Goal: Task Accomplishment & Management: Use online tool/utility

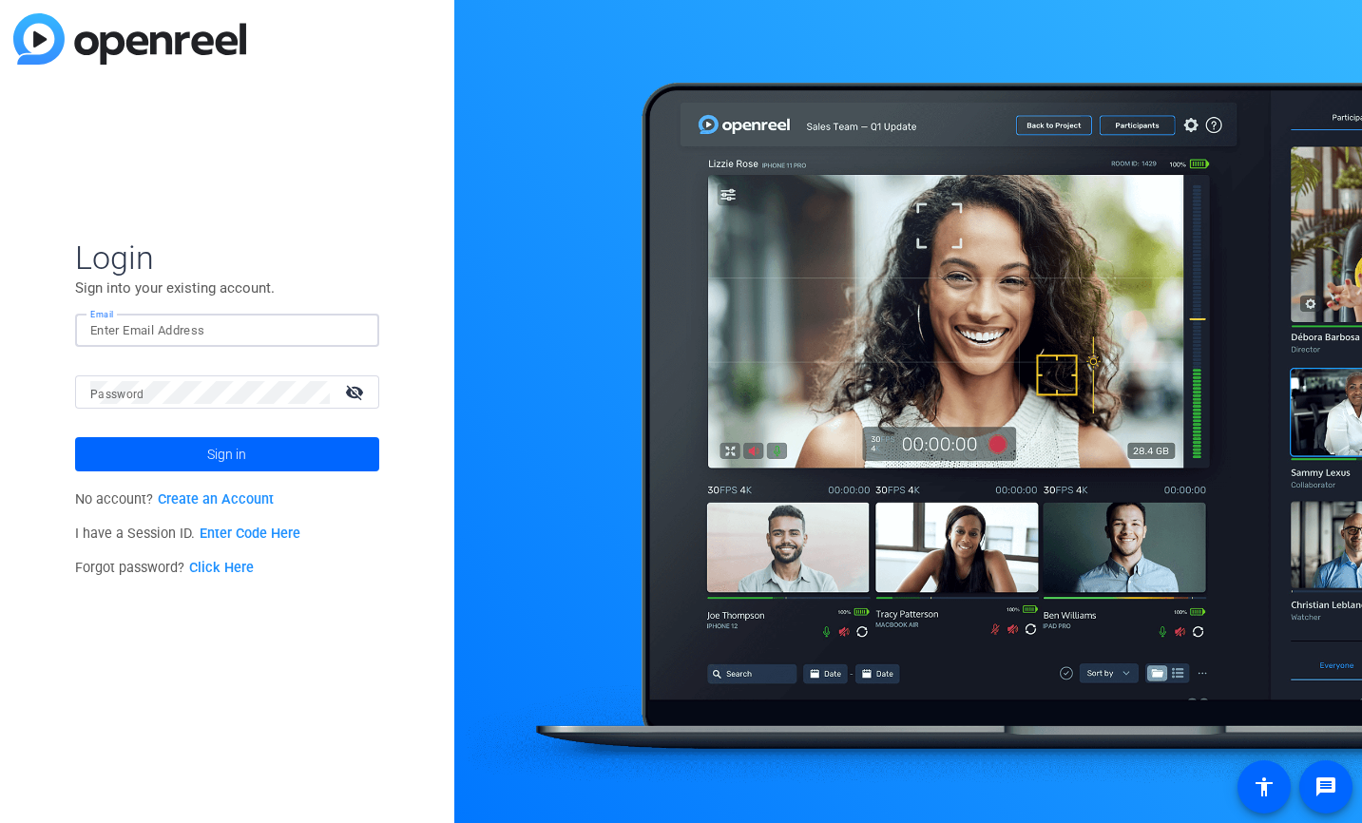
click at [253, 331] on input "Email" at bounding box center [227, 330] width 274 height 23
type input "marta.saputo@uhc.com"
click at [161, 458] on span at bounding box center [227, 454] width 304 height 46
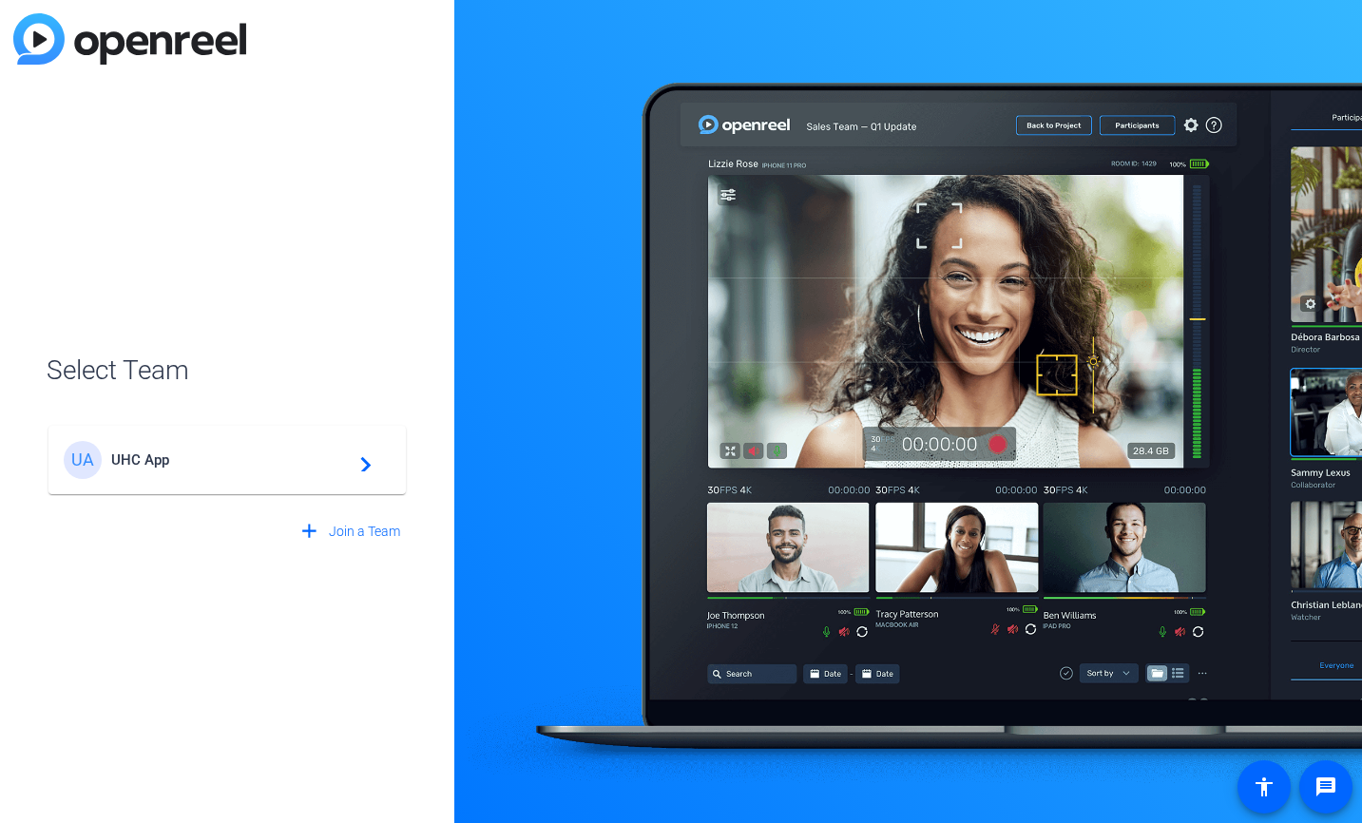
click at [161, 458] on span "UHC App" at bounding box center [230, 459] width 238 height 17
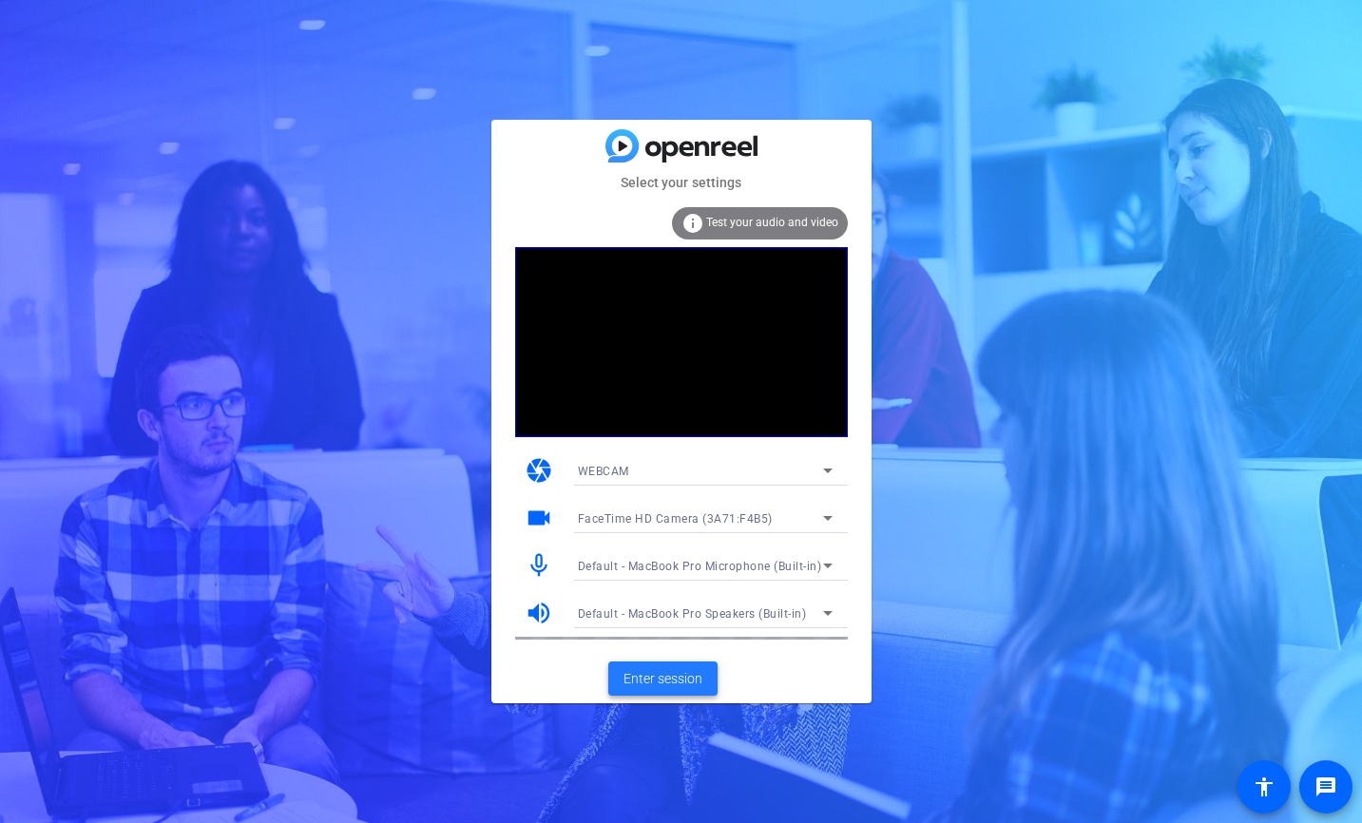
click at [683, 679] on span "Enter session" at bounding box center [662, 679] width 79 height 20
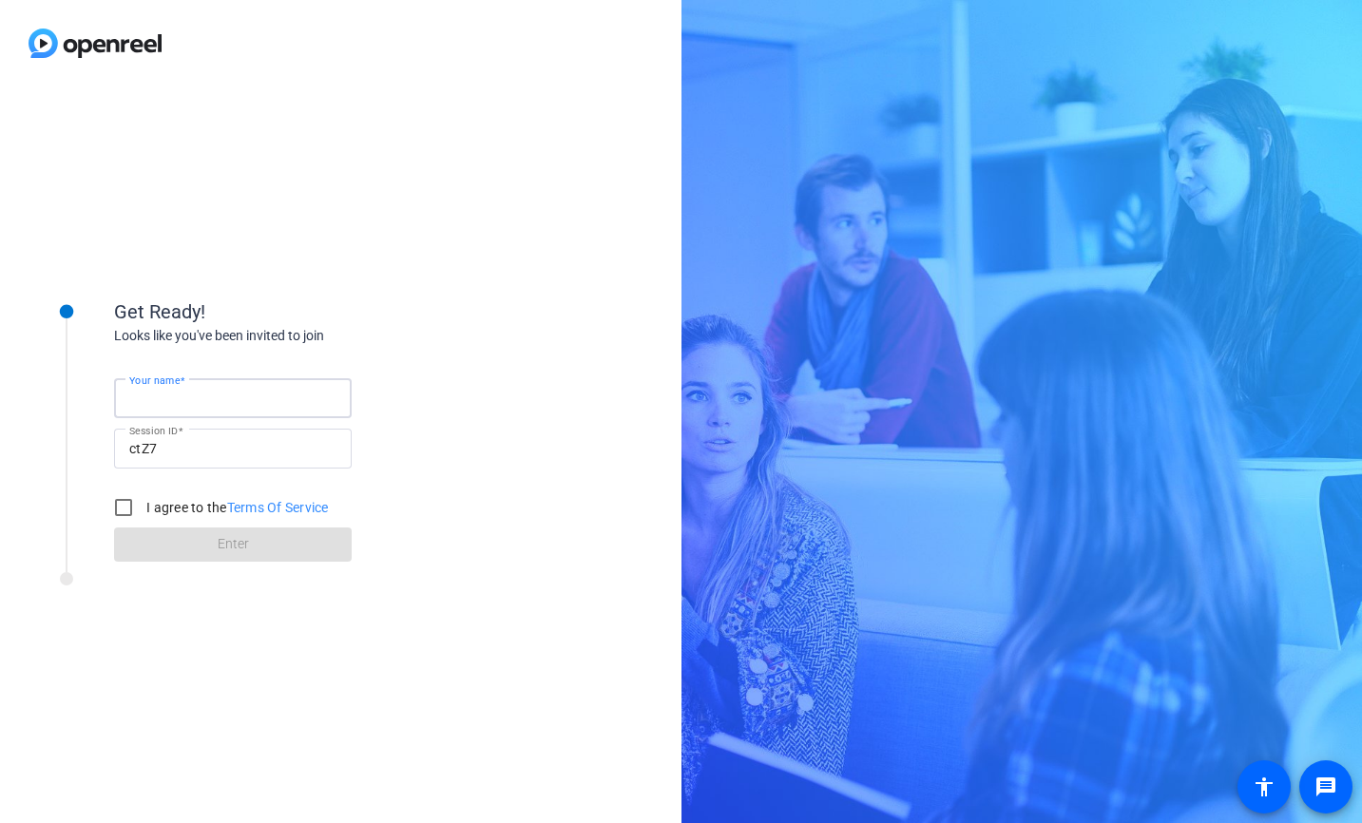
click at [219, 398] on input "Your name" at bounding box center [232, 398] width 207 height 23
type input "Marta saputo"
click at [140, 500] on input "I agree to the Terms Of Service" at bounding box center [124, 507] width 38 height 38
checkbox input "true"
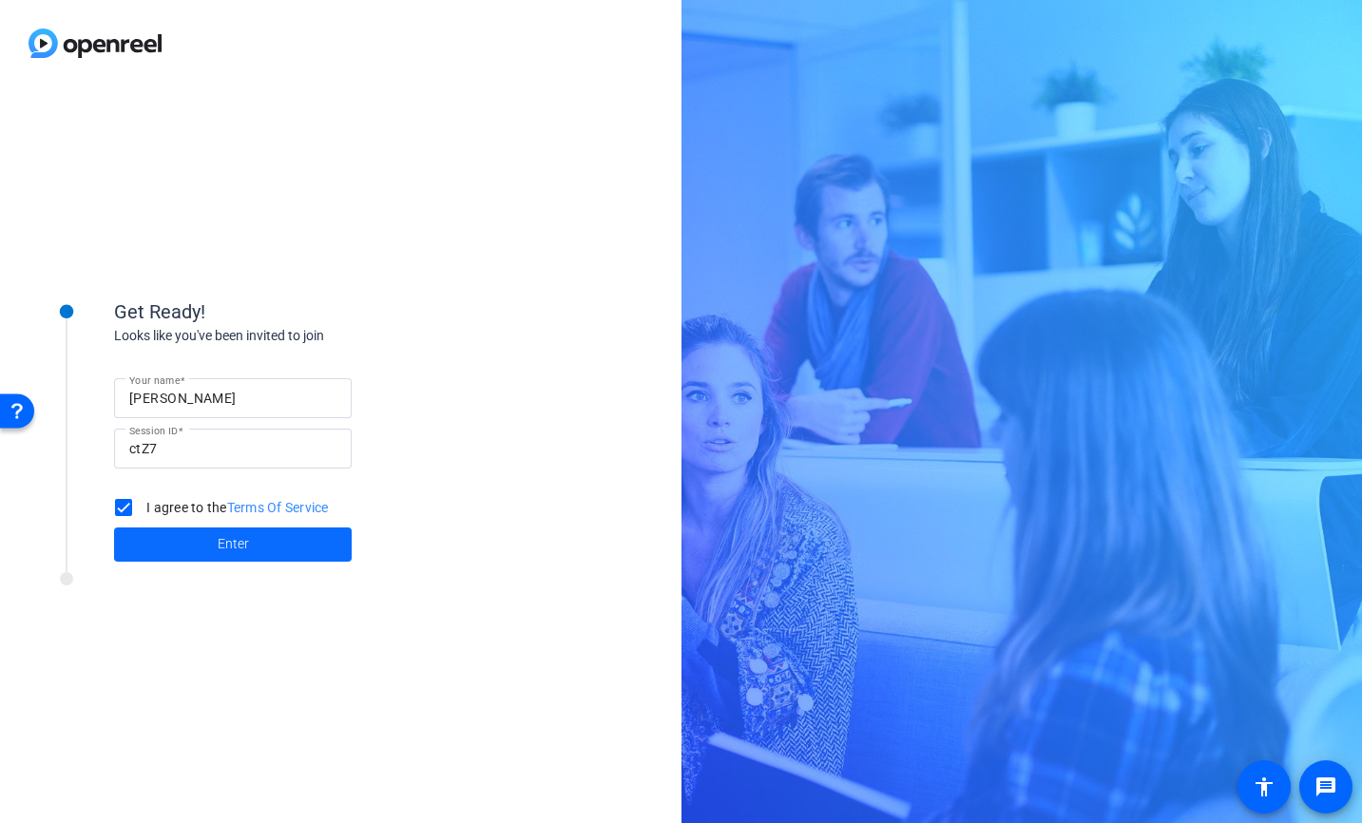
click at [239, 544] on span "Enter" at bounding box center [233, 544] width 31 height 20
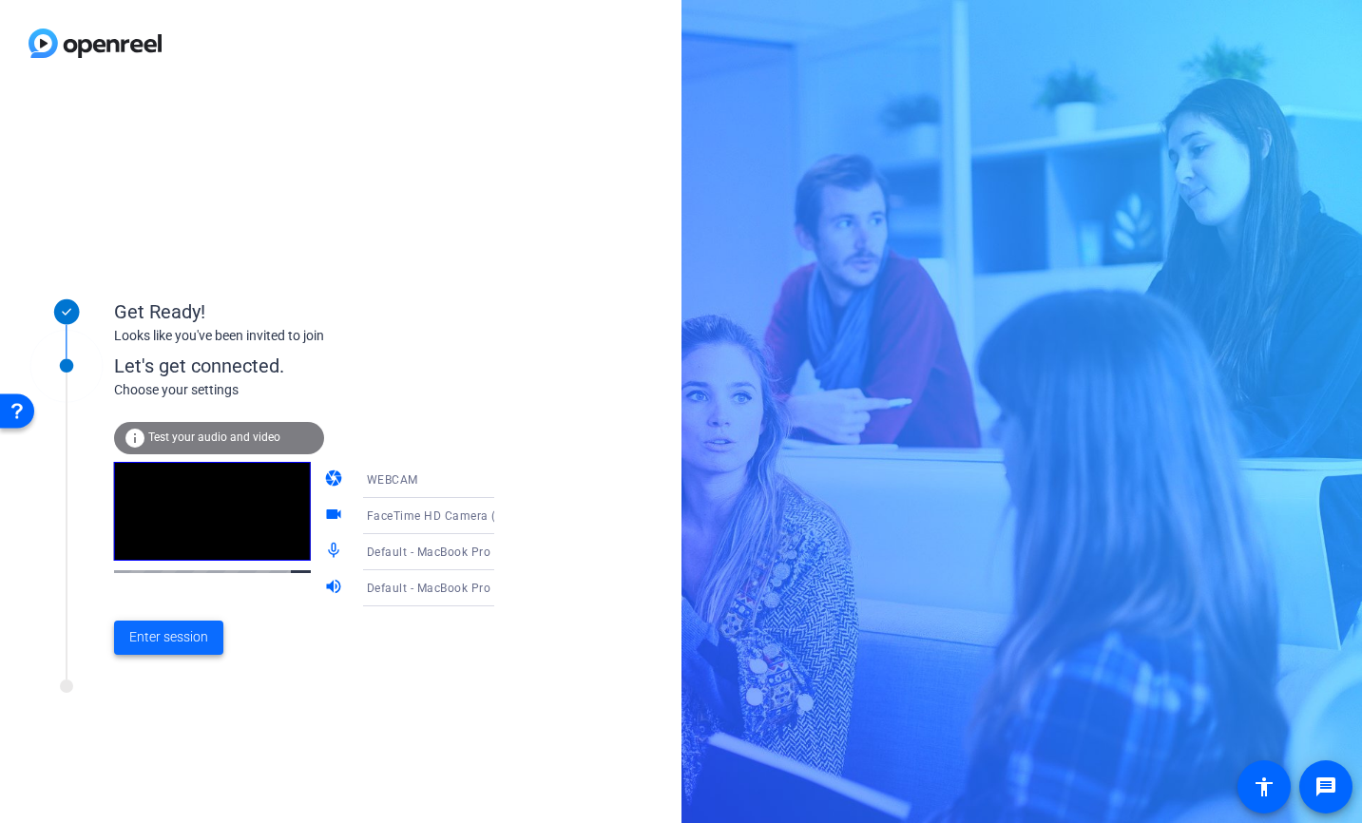
click at [162, 625] on span at bounding box center [168, 638] width 109 height 46
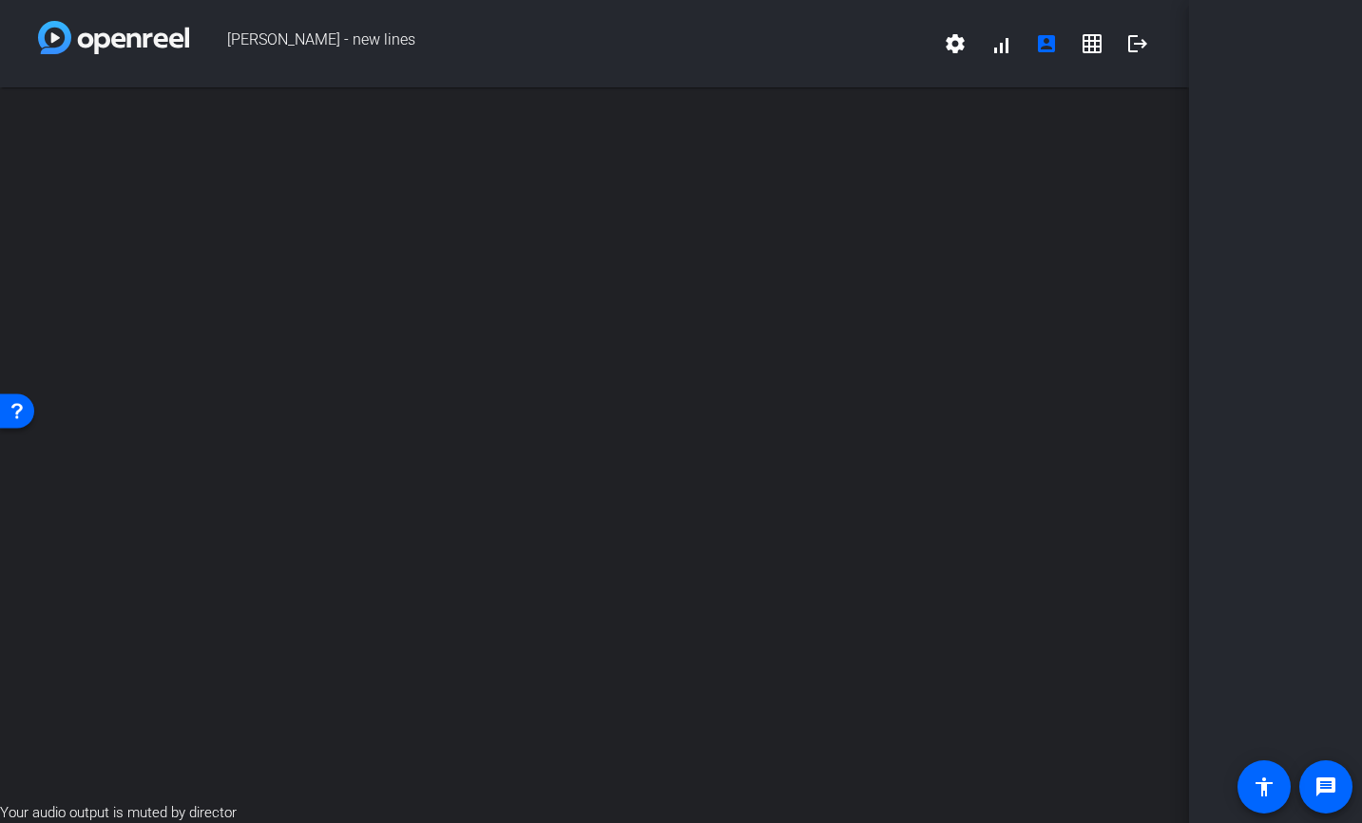
click at [301, 43] on span "[PERSON_NAME] - new lines" at bounding box center [560, 44] width 743 height 46
click at [256, 42] on span "[PERSON_NAME] - new lines" at bounding box center [560, 44] width 743 height 46
click at [955, 38] on mat-icon "settings" at bounding box center [955, 43] width 23 height 23
click at [954, 41] on div at bounding box center [681, 411] width 1362 height 823
click at [1002, 45] on span at bounding box center [1001, 44] width 46 height 46
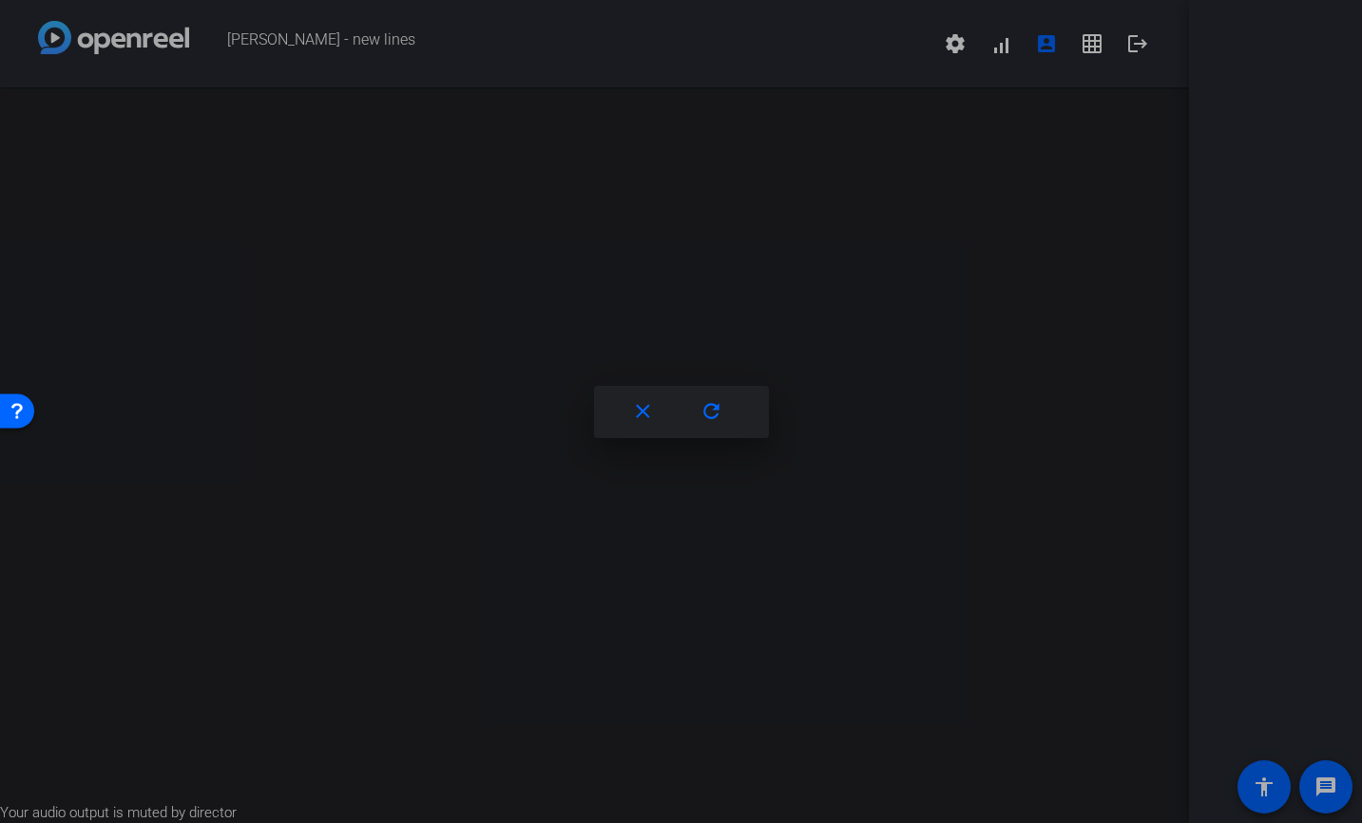
click at [866, 323] on div at bounding box center [681, 411] width 1362 height 823
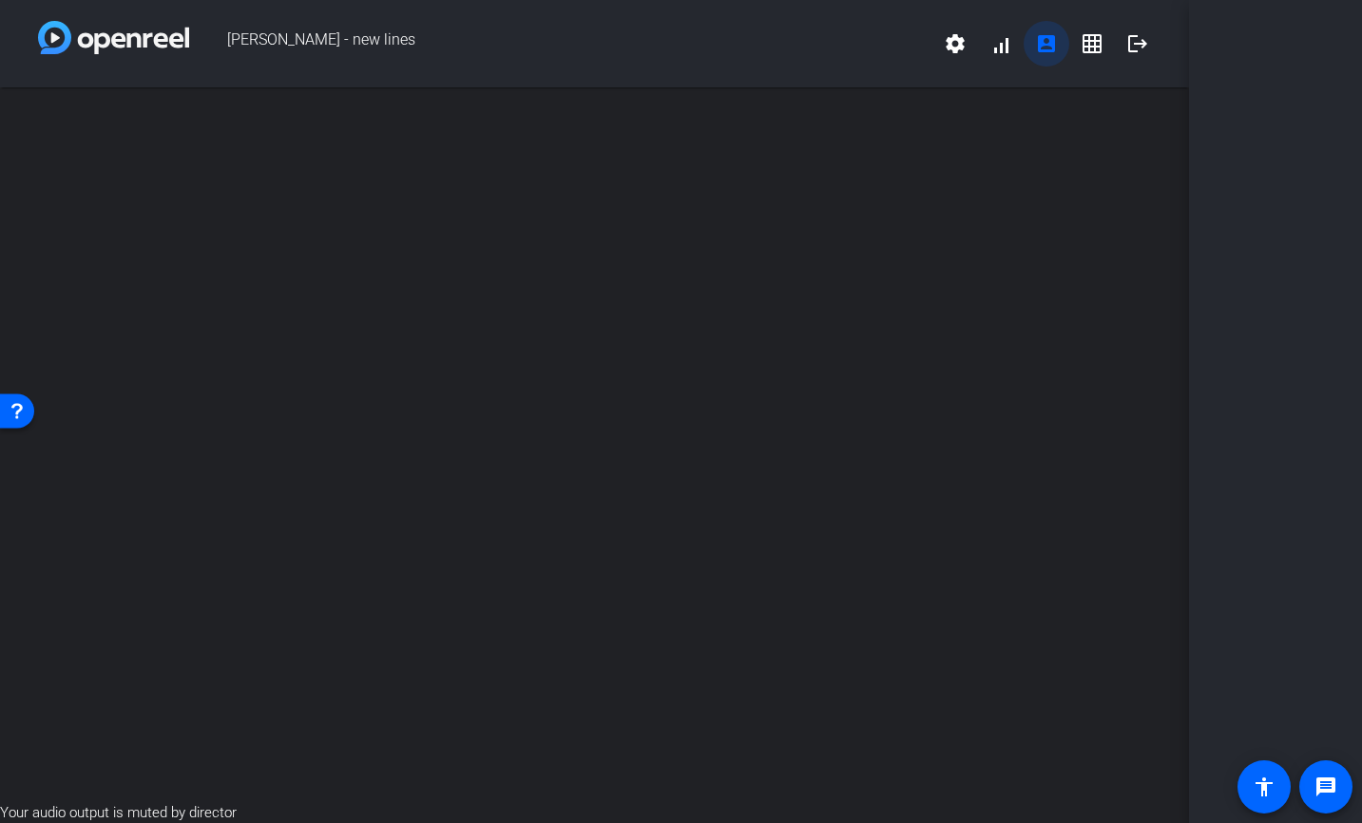
click at [1057, 45] on mat-icon "account_box" at bounding box center [1046, 43] width 23 height 23
click at [1095, 47] on mat-icon "grid_on" at bounding box center [1091, 43] width 23 height 23
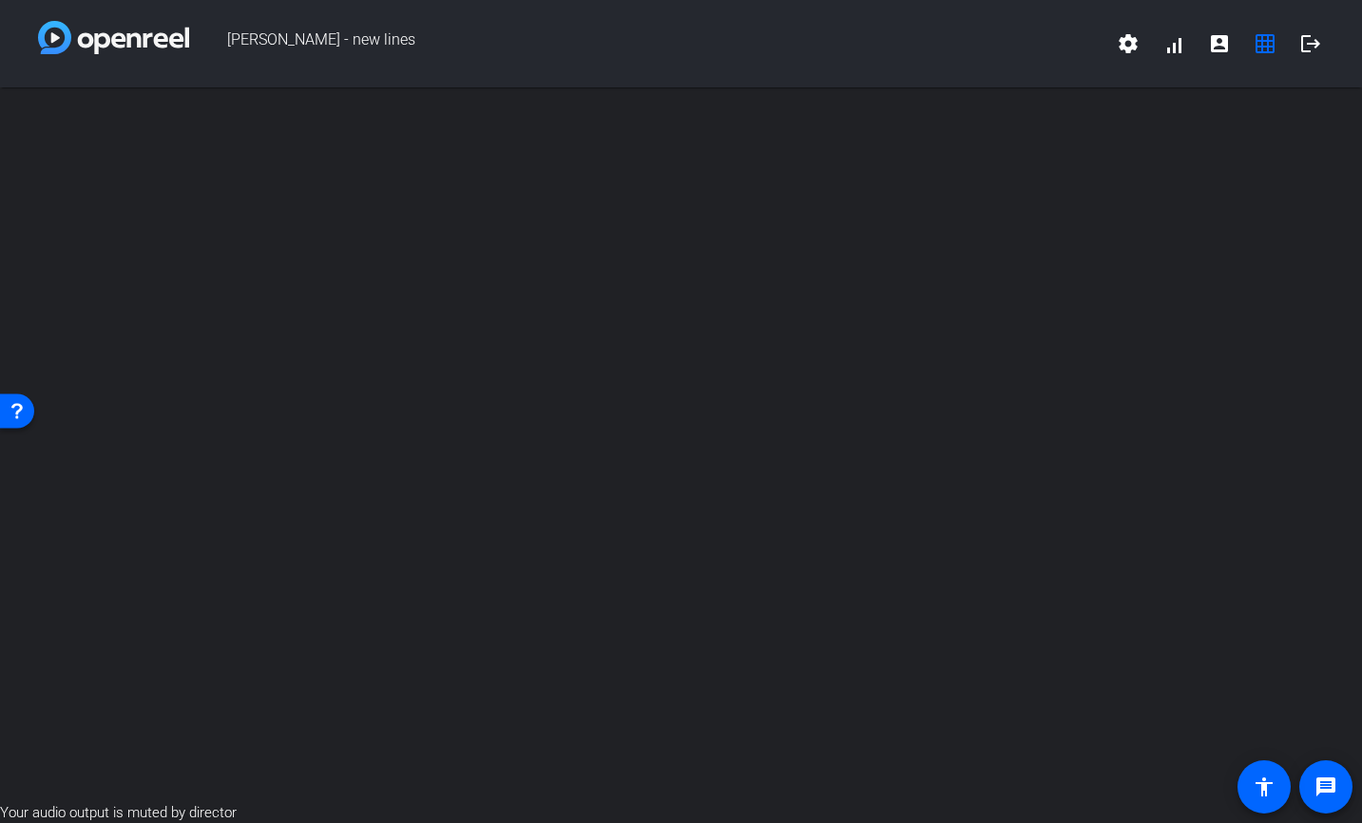
drag, startPoint x: 1303, startPoint y: 44, endPoint x: 1245, endPoint y: 145, distance: 117.0
click at [1245, 146] on div "Marta - new lines settings signal_cellular_alt account_box grid_on logout Your …" at bounding box center [681, 411] width 1362 height 823
click at [858, 646] on div at bounding box center [681, 444] width 1362 height 715
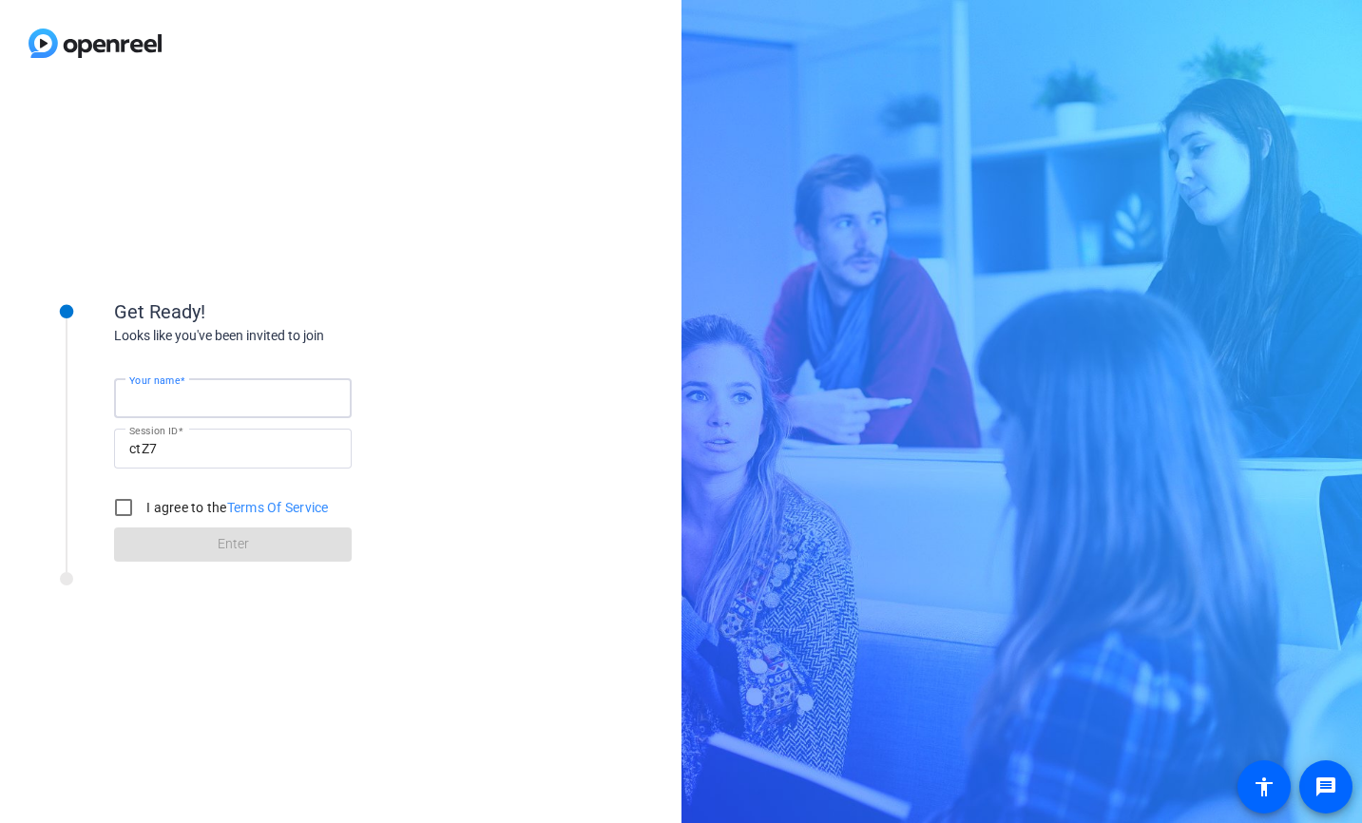
click at [248, 404] on input "Your name" at bounding box center [232, 398] width 207 height 23
type input "[PERSON_NAME]"
click at [145, 508] on div at bounding box center [124, 508] width 46 height 46
checkbox input "true"
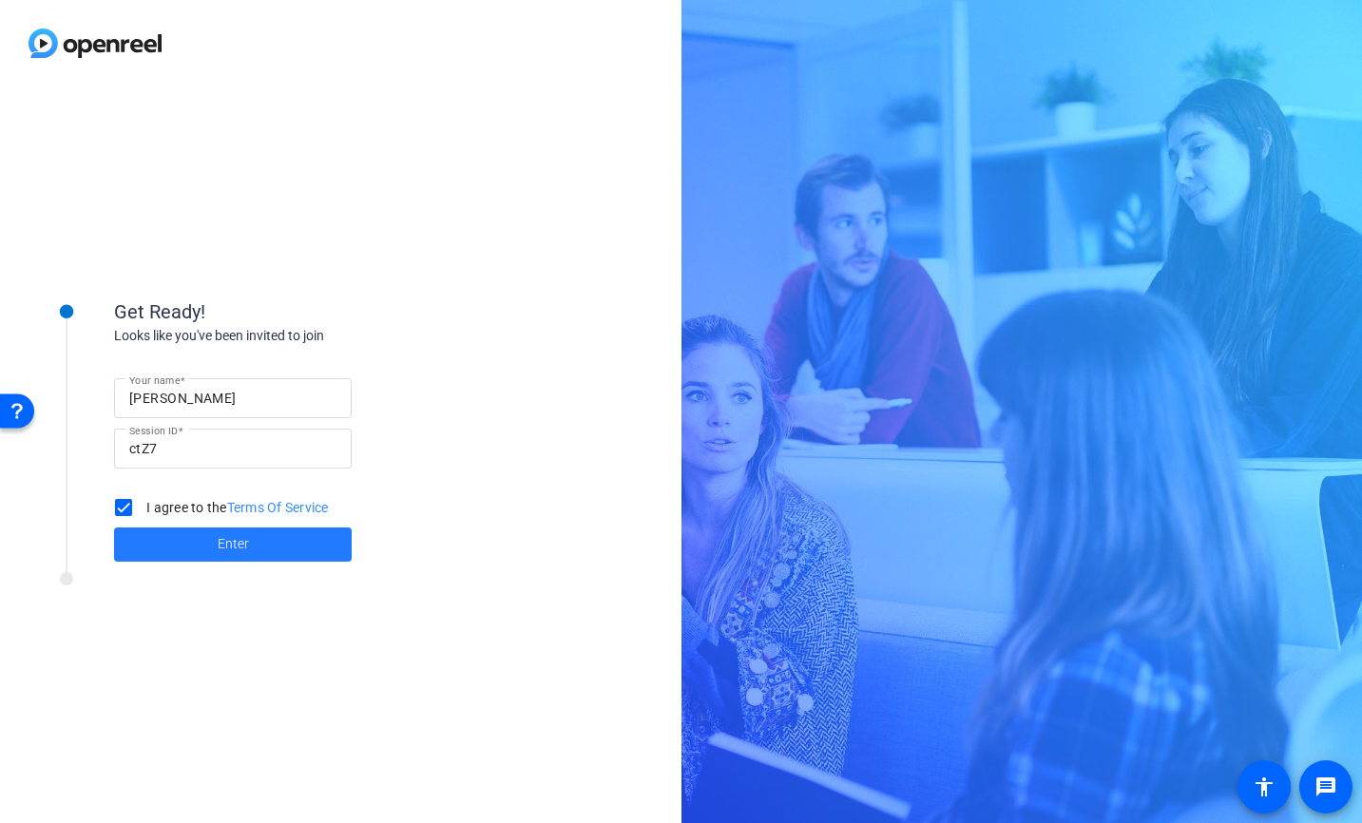
click at [240, 545] on span "Enter" at bounding box center [233, 544] width 31 height 20
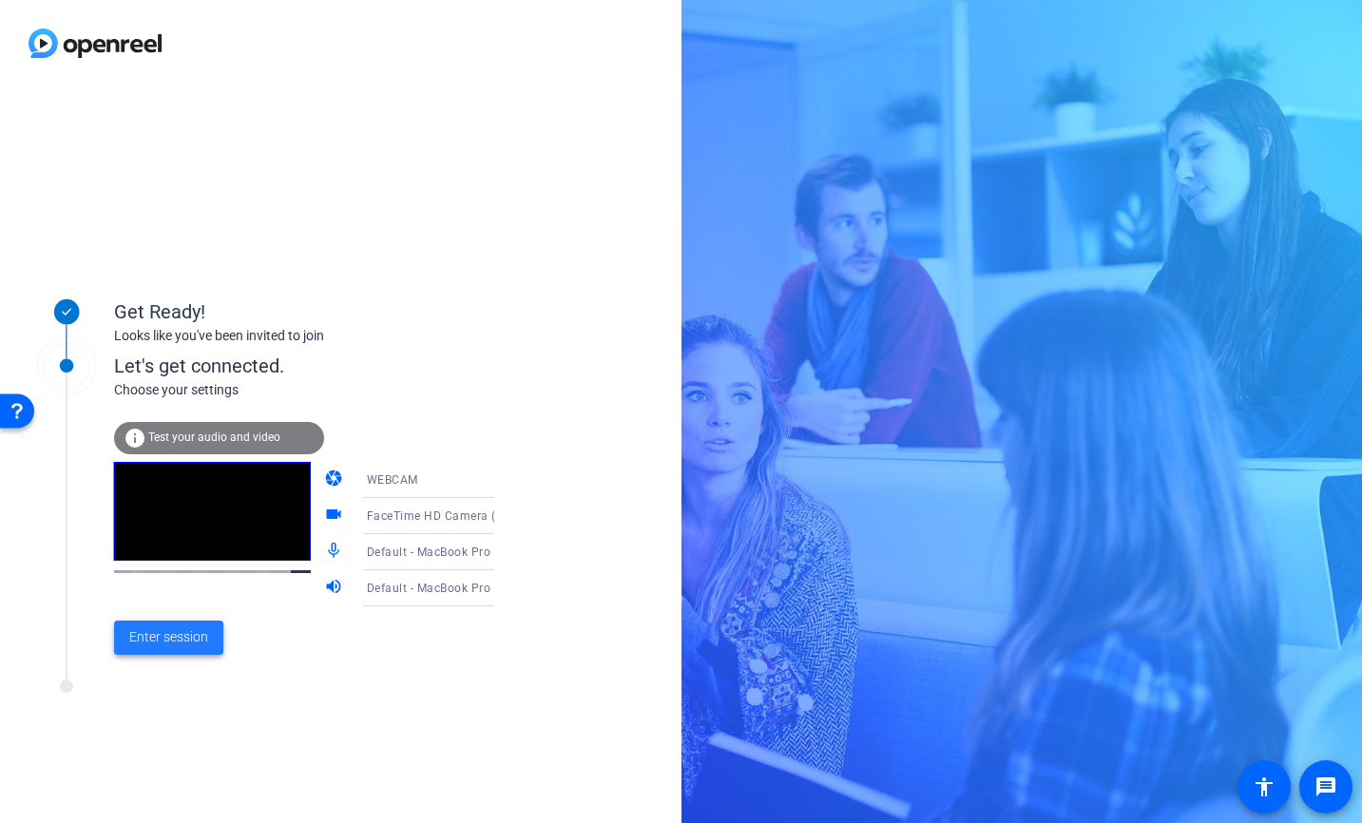
click at [154, 638] on span "Enter session" at bounding box center [168, 637] width 79 height 20
